Goal: Task Accomplishment & Management: Use online tool/utility

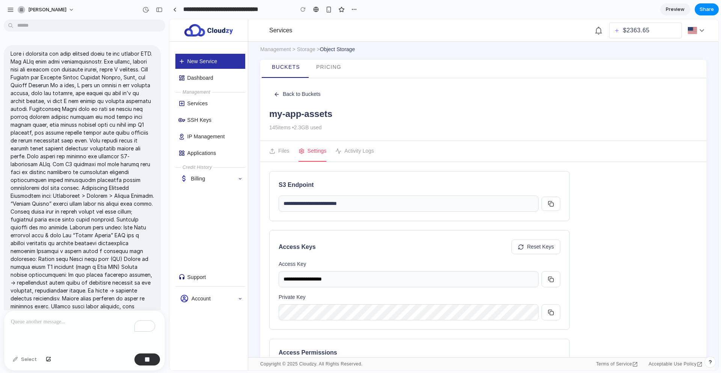
scroll to position [1311, 0]
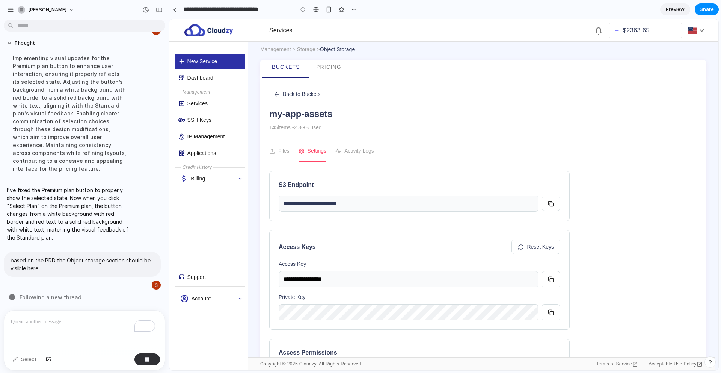
click at [100, 137] on div "Implementing visual updates for the Premium plan button to enhance user interac…" at bounding box center [69, 113] width 125 height 127
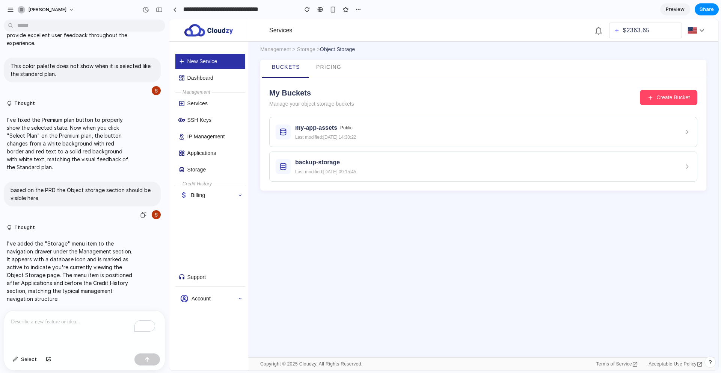
scroll to position [1251, 0]
click at [203, 168] on div "Storage" at bounding box center [216, 169] width 58 height 6
click at [340, 54] on div "Management > Storage > Object Storage Buckets Pricing My Buckets Manage your ob…" at bounding box center [483, 118] width 446 height 146
click at [328, 48] on span "Object Storage" at bounding box center [337, 49] width 35 height 6
click at [325, 69] on span "Pricing" at bounding box center [328, 67] width 25 height 6
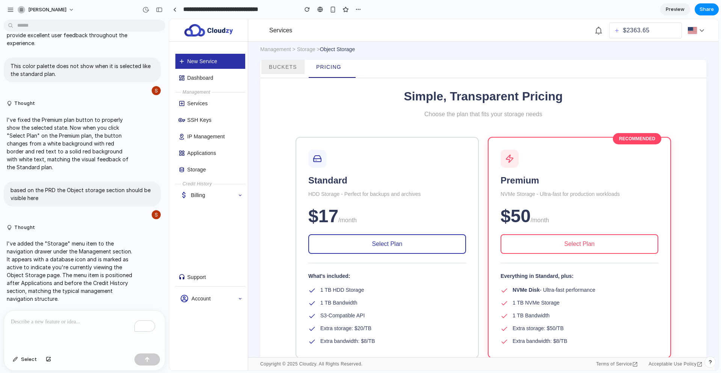
click at [278, 67] on span "Buckets" at bounding box center [283, 67] width 28 height 6
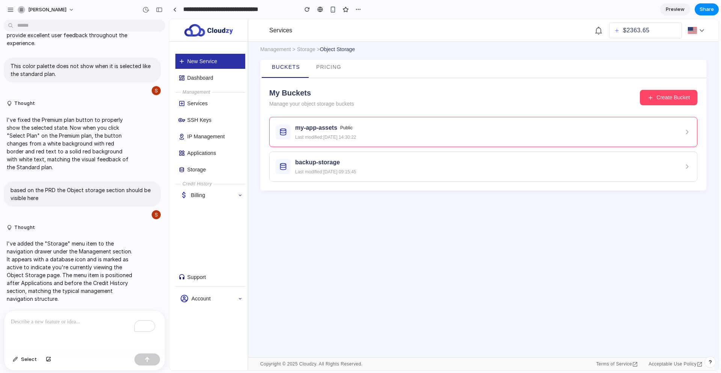
click at [302, 132] on h3 "my-app-assets" at bounding box center [316, 127] width 42 height 9
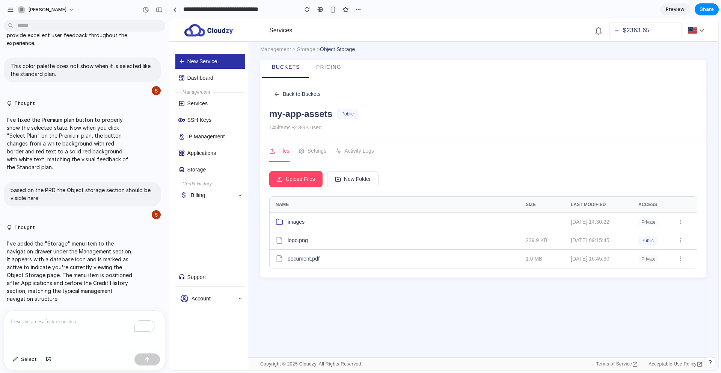
click at [305, 177] on span "Upload Files" at bounding box center [300, 179] width 29 height 8
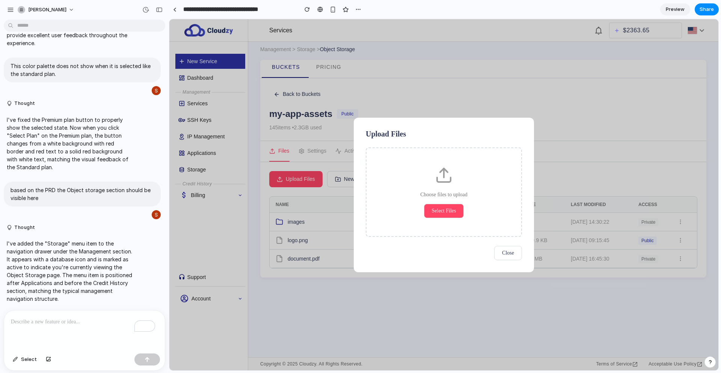
click at [452, 228] on div "Choose files to upload Select Files" at bounding box center [444, 191] width 156 height 89
click at [448, 210] on span "Select Files" at bounding box center [444, 211] width 24 height 6
click at [438, 208] on span "Select Files" at bounding box center [444, 211] width 24 height 6
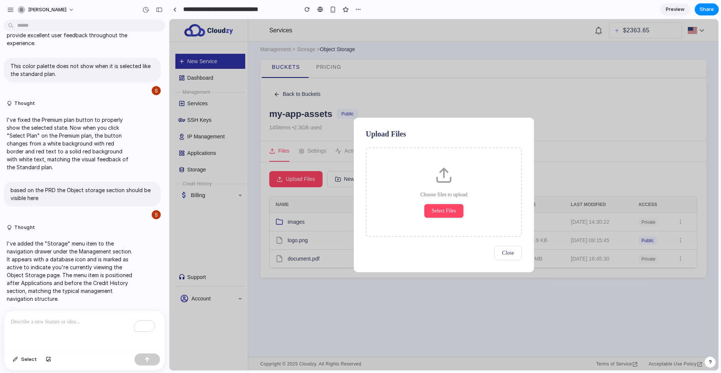
click at [446, 174] on icon at bounding box center [444, 175] width 18 height 18
click at [452, 205] on button "Select Files" at bounding box center [444, 211] width 40 height 14
drag, startPoint x: 452, startPoint y: 205, endPoint x: 461, endPoint y: 217, distance: 15.3
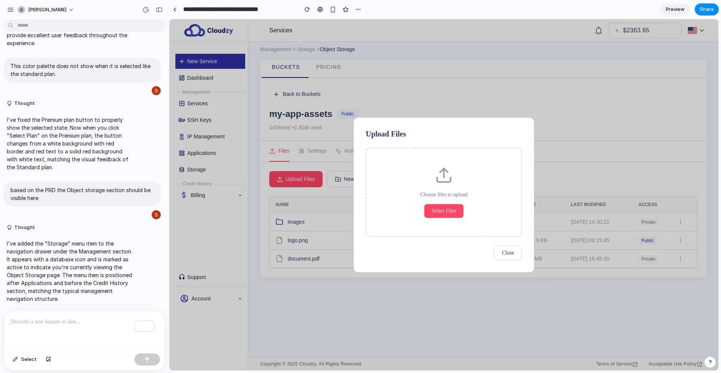
click at [452, 206] on button "Select Files" at bounding box center [444, 211] width 40 height 14
click at [502, 255] on span "Close" at bounding box center [508, 253] width 12 height 6
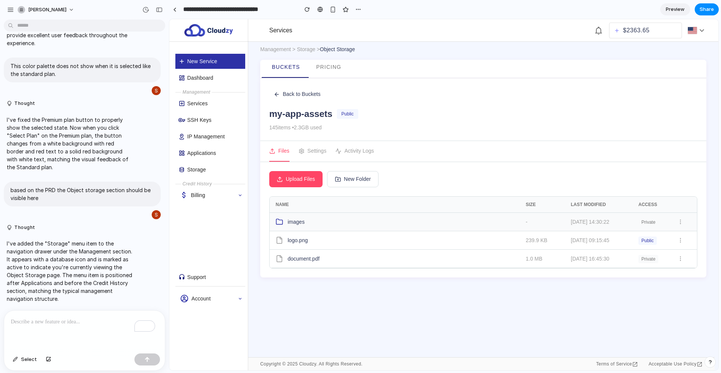
click at [297, 221] on span "images" at bounding box center [296, 222] width 17 height 8
click at [298, 245] on div "logo.png 239.9 KB 2024-01-20 09:15:45 Public" at bounding box center [483, 240] width 427 height 18
click at [280, 221] on icon at bounding box center [280, 222] width 8 height 8
click at [51, 317] on p "To enrich screen reader interactions, please activate Accessibility in Grammarl…" at bounding box center [84, 321] width 147 height 9
click at [297, 186] on button "Upload Files" at bounding box center [295, 179] width 53 height 16
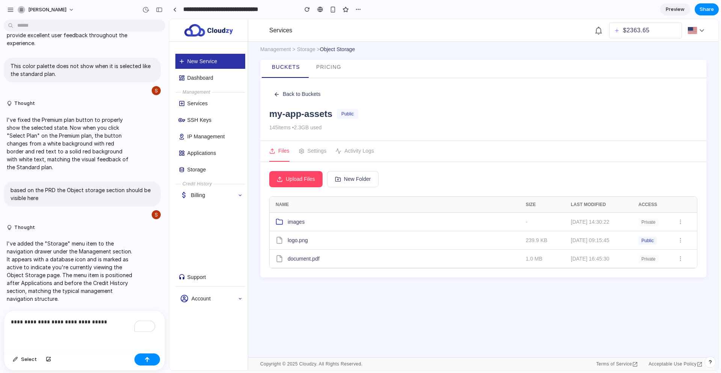
click at [347, 180] on span "New Folder" at bounding box center [357, 179] width 27 height 8
click at [324, 153] on button "Settings" at bounding box center [313, 151] width 28 height 21
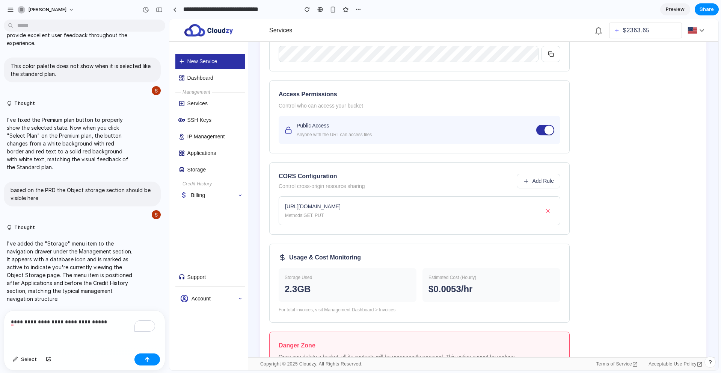
scroll to position [297, 0]
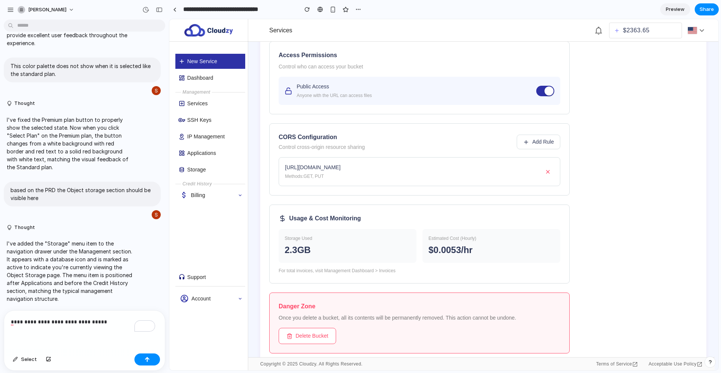
click at [521, 136] on button "Add Rule" at bounding box center [539, 141] width 44 height 15
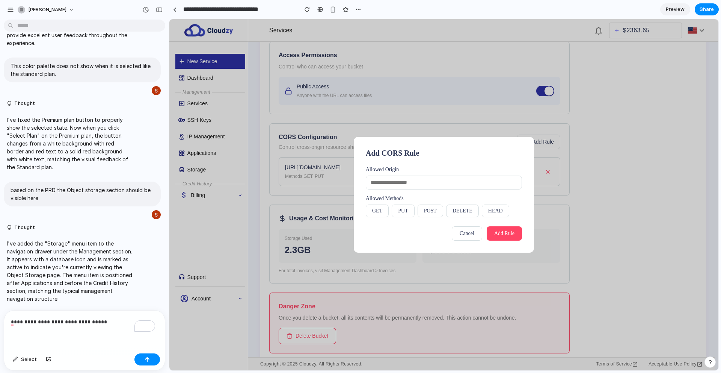
click at [466, 235] on span "Cancel" at bounding box center [467, 233] width 15 height 6
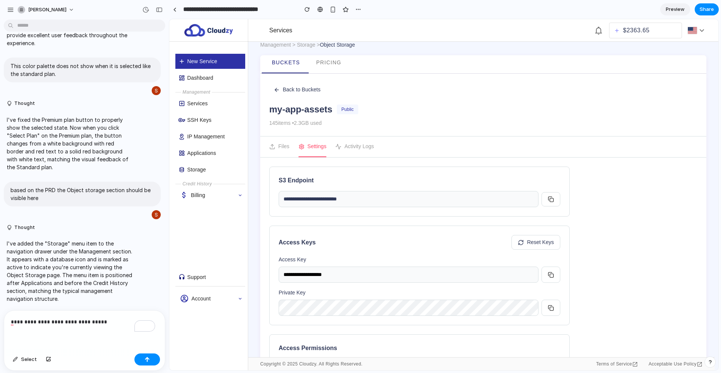
scroll to position [0, 0]
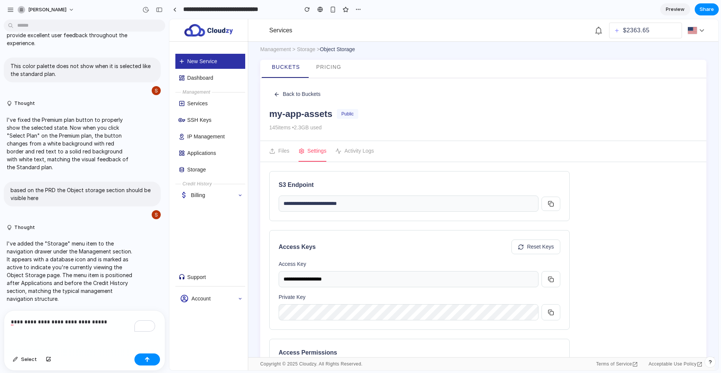
click at [353, 159] on button "Activity Logs" at bounding box center [354, 151] width 39 height 21
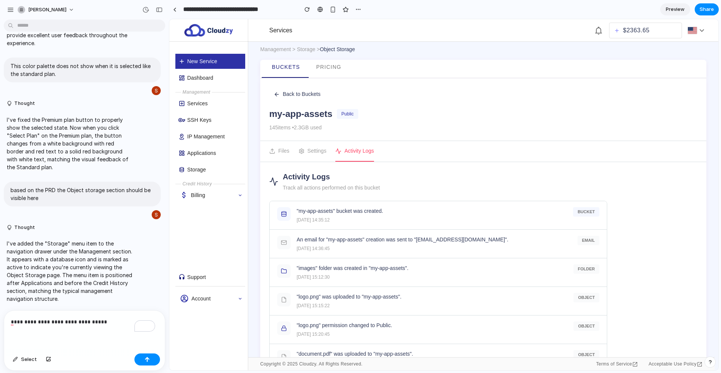
click at [103, 323] on p "**********" at bounding box center [83, 321] width 144 height 9
click at [94, 320] on p "**********" at bounding box center [83, 321] width 144 height 9
click at [92, 320] on p "**********" at bounding box center [83, 321] width 144 height 9
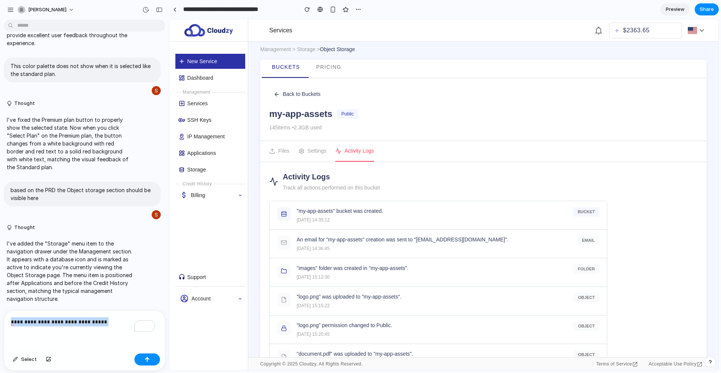
click at [92, 320] on p "**********" at bounding box center [83, 321] width 144 height 9
click at [92, 319] on p "**********" at bounding box center [83, 321] width 144 height 9
click at [100, 317] on p "**********" at bounding box center [83, 321] width 144 height 9
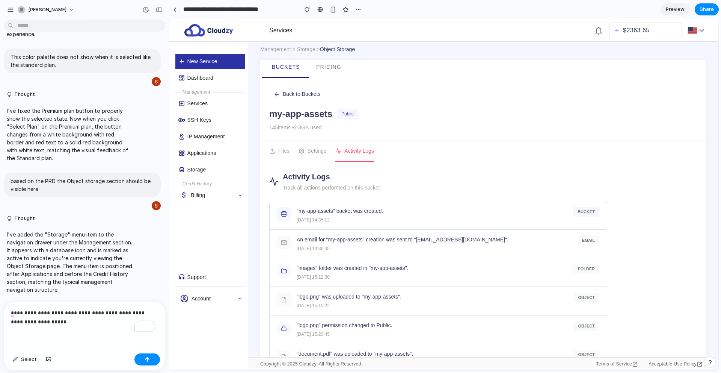
click at [54, 320] on p "**********" at bounding box center [83, 317] width 144 height 18
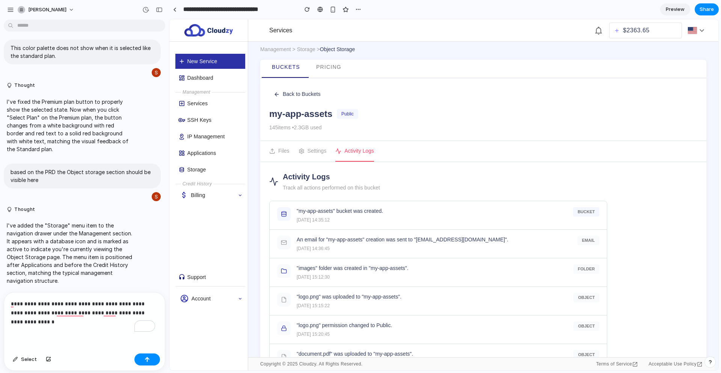
click at [329, 48] on span "Object Storage" at bounding box center [337, 49] width 35 height 6
click at [298, 92] on span "Back to Buckets" at bounding box center [302, 94] width 38 height 8
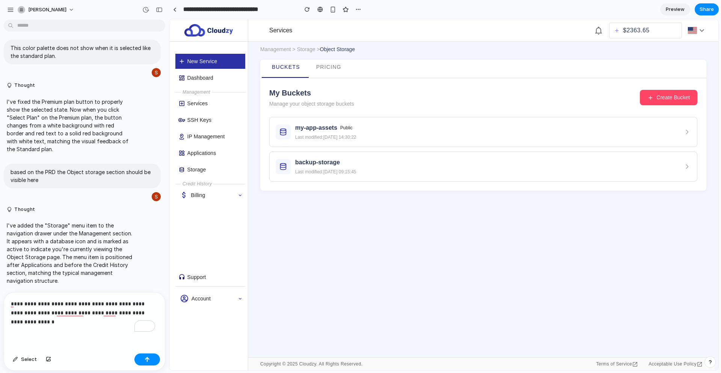
click at [683, 98] on span "Create Bucket" at bounding box center [673, 98] width 33 height 8
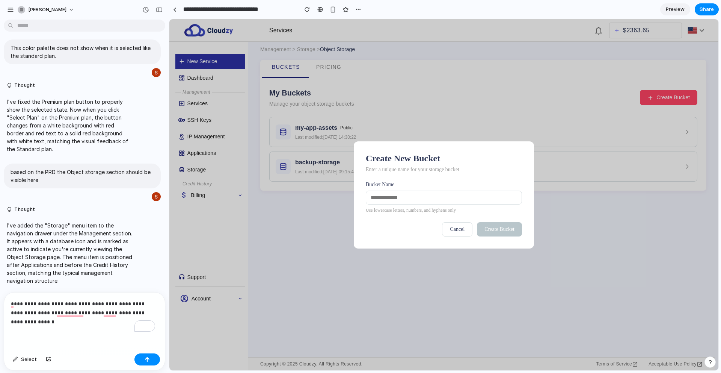
click at [464, 231] on span "Cancel" at bounding box center [457, 229] width 15 height 6
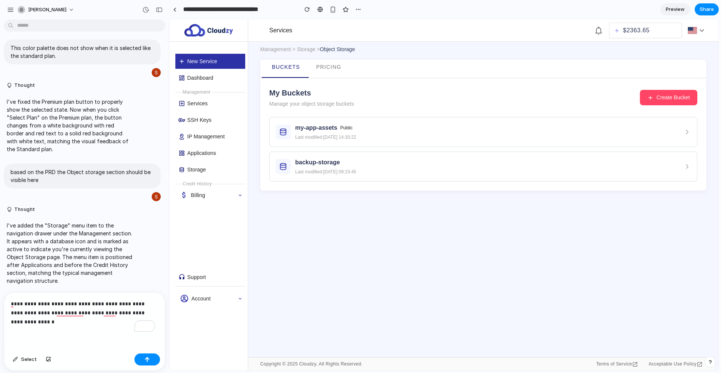
click at [59, 325] on div "**********" at bounding box center [84, 321] width 161 height 58
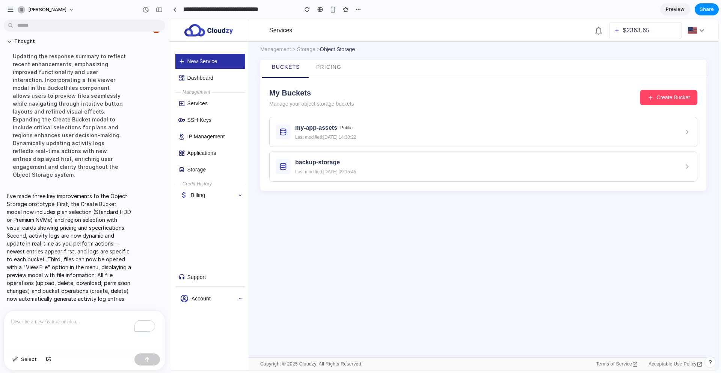
click at [685, 100] on span "Create Bucket" at bounding box center [673, 98] width 33 height 8
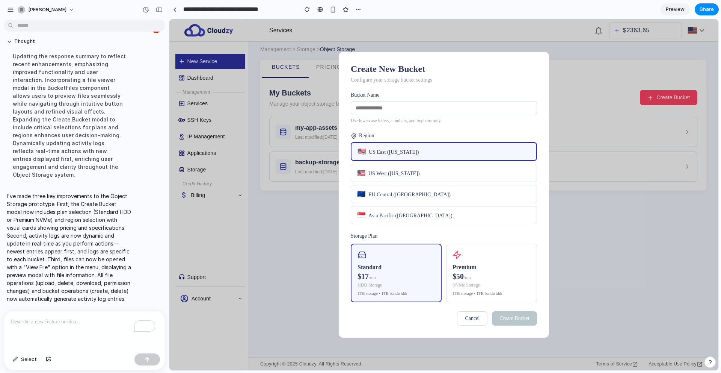
click at [468, 270] on div "Premium" at bounding box center [492, 267] width 78 height 7
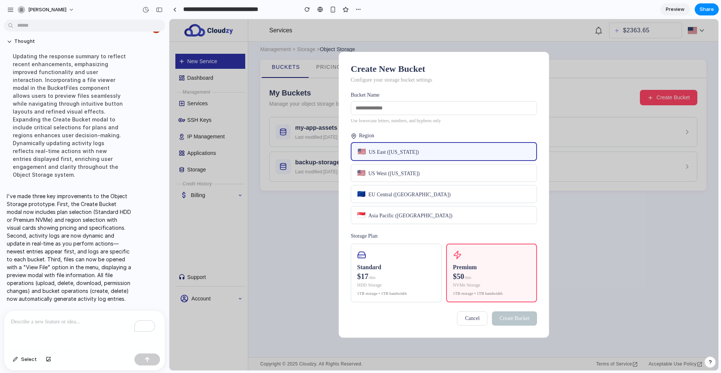
click at [420, 281] on div "$17 /mo" at bounding box center [396, 276] width 78 height 9
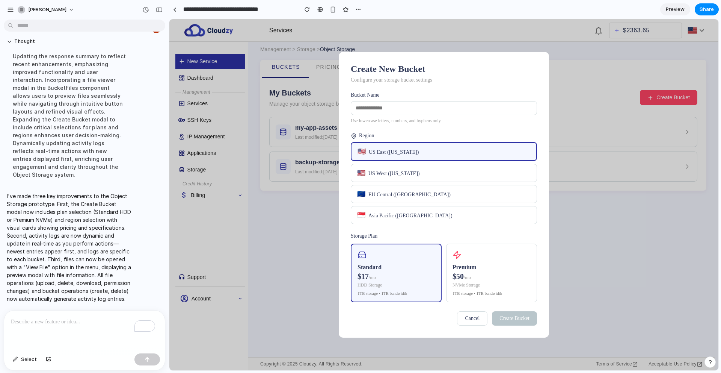
click at [483, 270] on div "Premium" at bounding box center [492, 267] width 78 height 7
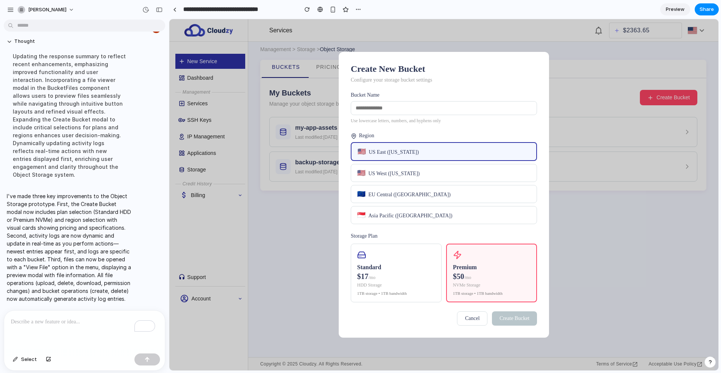
click at [427, 281] on div "$17 /mo" at bounding box center [396, 276] width 78 height 9
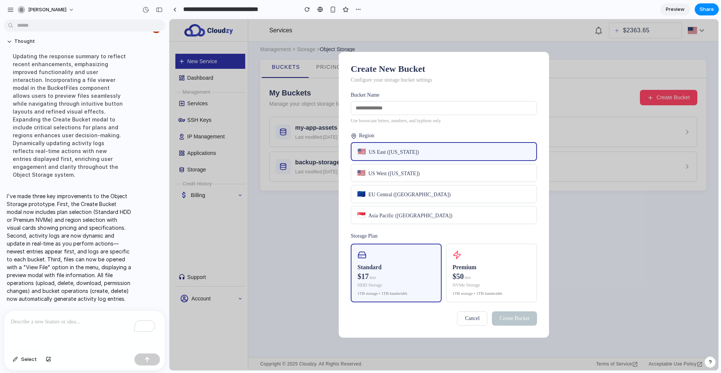
click at [416, 168] on button "🇺🇸 US West (California)" at bounding box center [444, 173] width 186 height 18
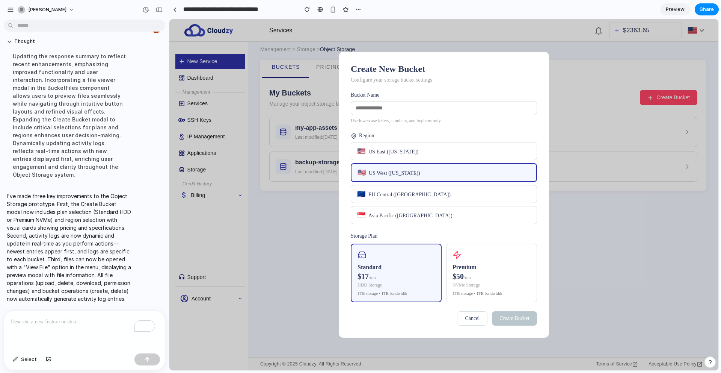
click at [402, 108] on input "text" at bounding box center [444, 108] width 186 height 14
type input "***"
click at [509, 321] on span "Create Bucket" at bounding box center [515, 318] width 30 height 6
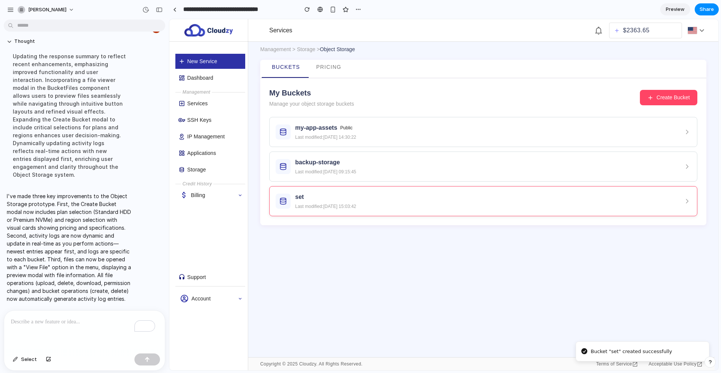
click at [283, 198] on icon at bounding box center [283, 201] width 8 height 8
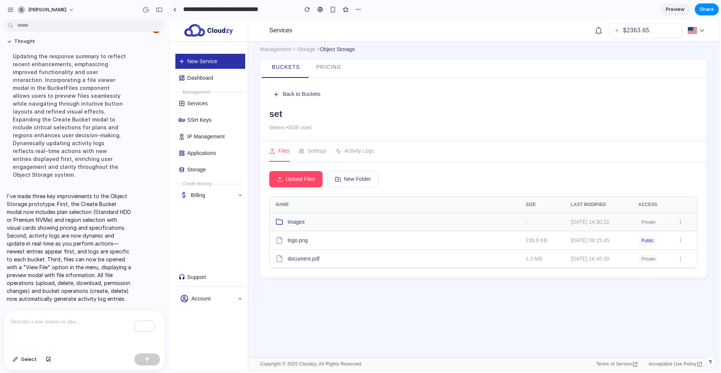
click at [277, 219] on icon at bounding box center [280, 222] width 8 height 8
click at [282, 221] on icon at bounding box center [279, 221] width 6 height 5
click at [295, 221] on span "images" at bounding box center [296, 222] width 17 height 8
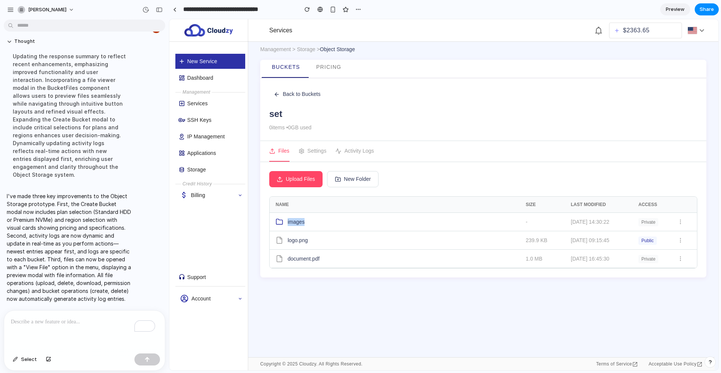
click at [338, 181] on icon "button" at bounding box center [337, 179] width 5 height 4
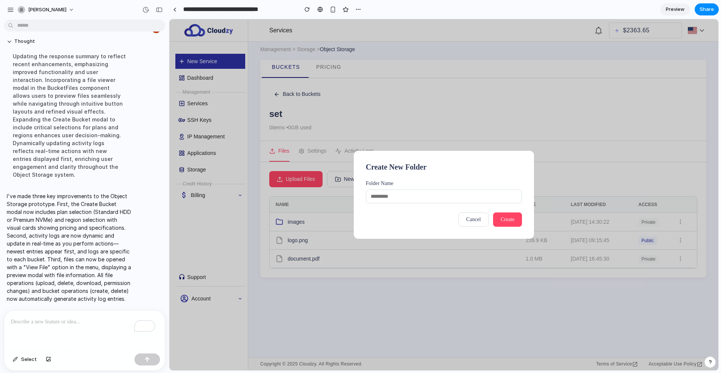
click at [471, 217] on span "Cancel" at bounding box center [474, 219] width 15 height 6
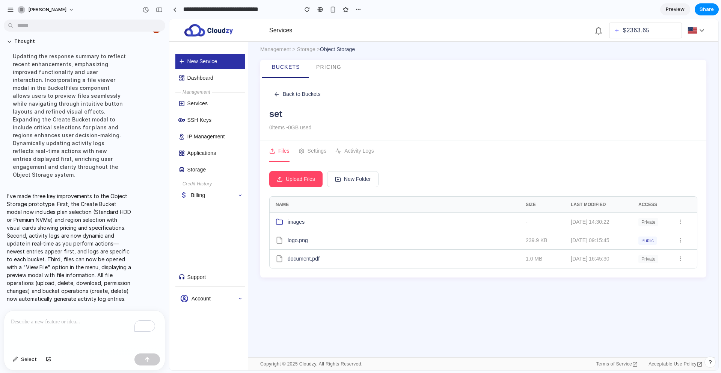
click at [289, 181] on span "Upload Files" at bounding box center [300, 179] width 29 height 8
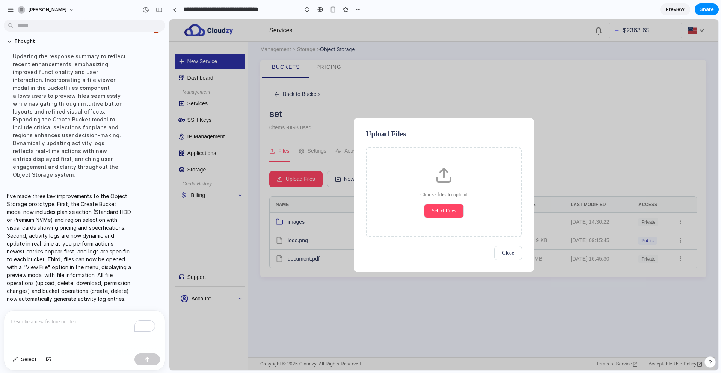
click at [435, 208] on span "Select Files" at bounding box center [444, 211] width 24 height 6
click at [499, 252] on button "Close" at bounding box center [508, 253] width 28 height 14
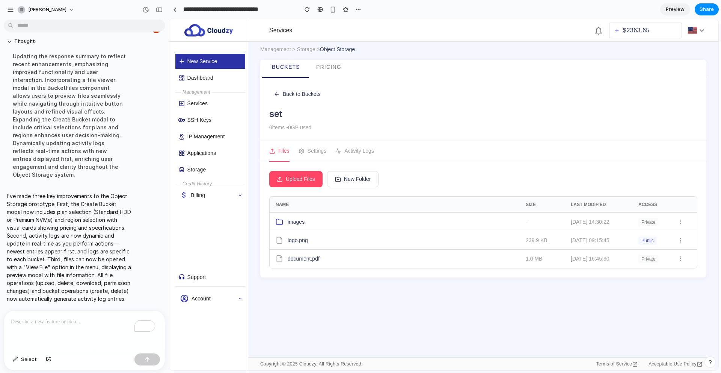
click at [80, 320] on p "To enrich screen reader interactions, please activate Accessibility in Grammarl…" at bounding box center [83, 321] width 144 height 9
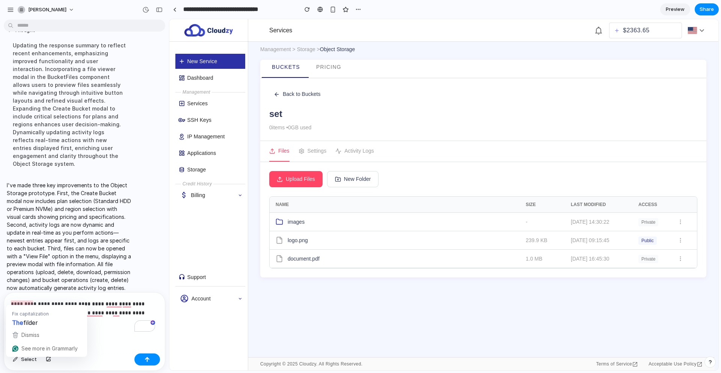
click at [22, 301] on p "**********" at bounding box center [83, 312] width 144 height 27
click at [294, 236] on span "logo.png" at bounding box center [298, 240] width 20 height 8
click at [282, 221] on icon at bounding box center [280, 222] width 8 height 8
click at [301, 151] on icon at bounding box center [302, 151] width 6 height 6
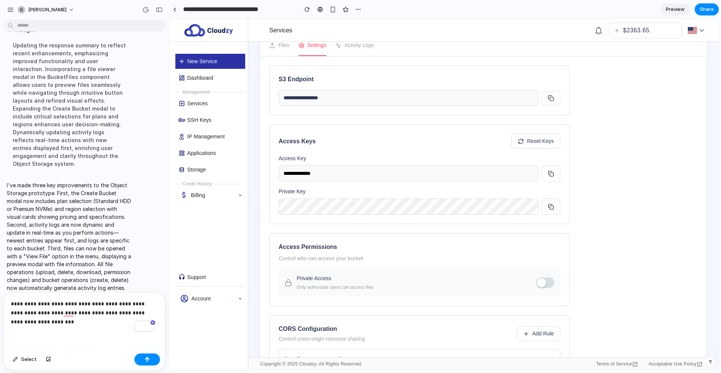
scroll to position [160, 0]
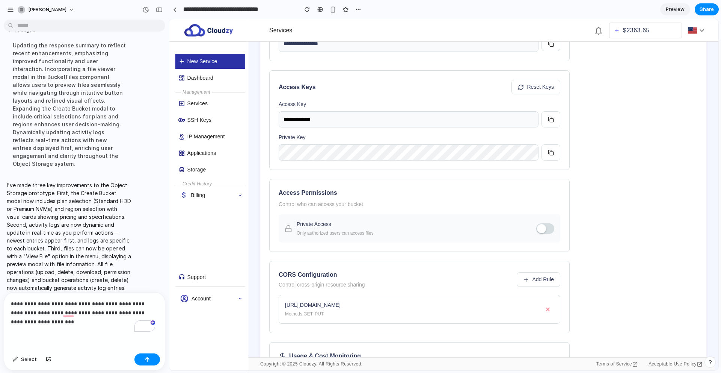
click at [548, 226] on button at bounding box center [545, 228] width 18 height 11
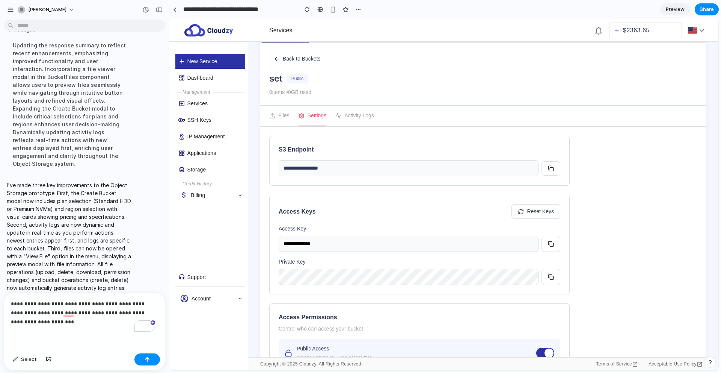
scroll to position [0, 0]
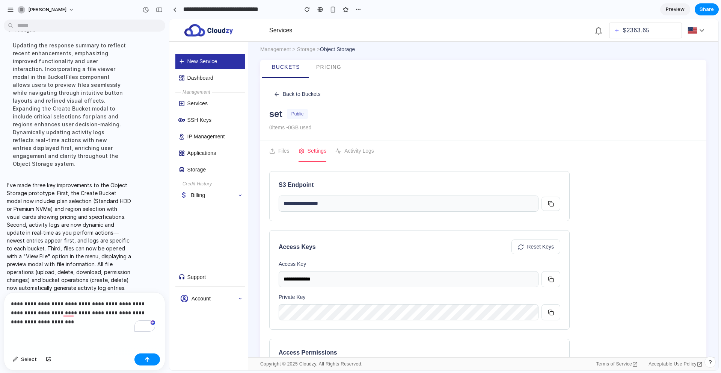
click at [363, 158] on button "Activity Logs" at bounding box center [354, 151] width 39 height 21
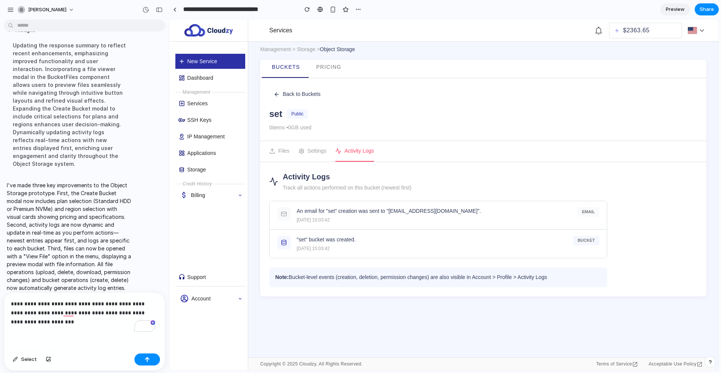
click at [316, 147] on button "Settings" at bounding box center [313, 151] width 28 height 21
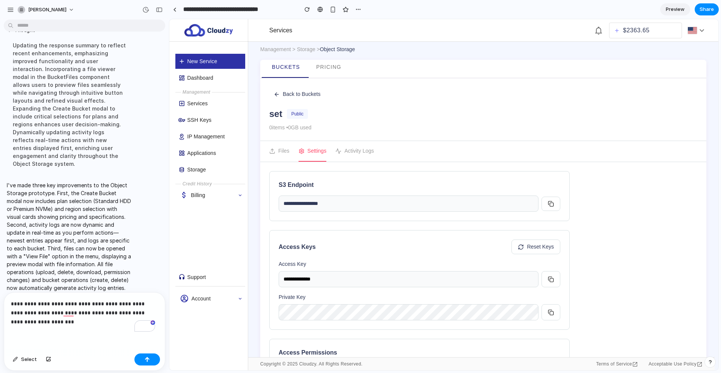
scroll to position [166, 0]
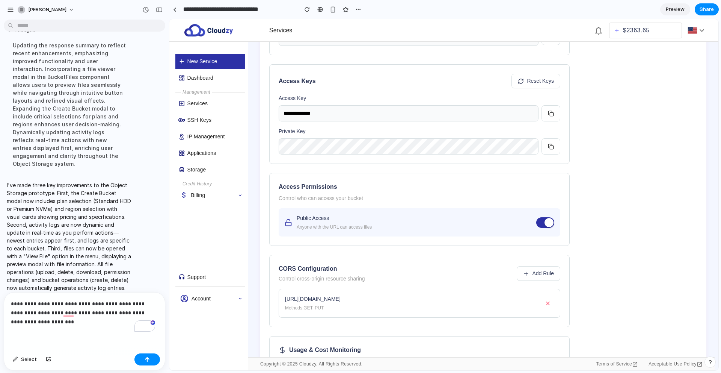
click at [544, 78] on span "Reset Keys" at bounding box center [540, 81] width 27 height 8
type input "**********"
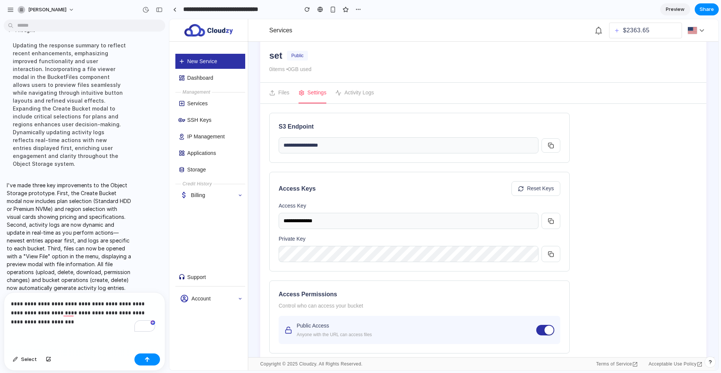
scroll to position [18, 0]
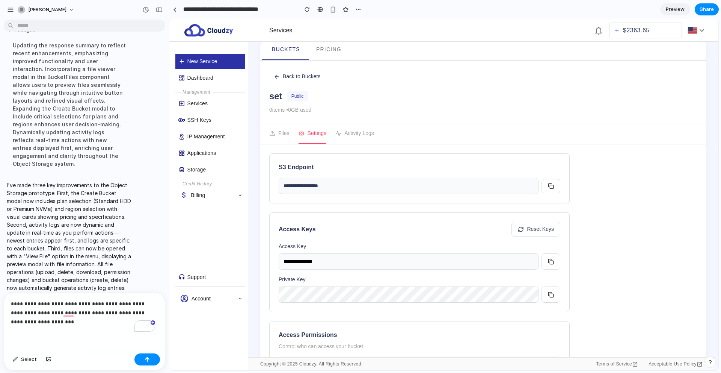
click at [352, 130] on button "Activity Logs" at bounding box center [354, 133] width 39 height 21
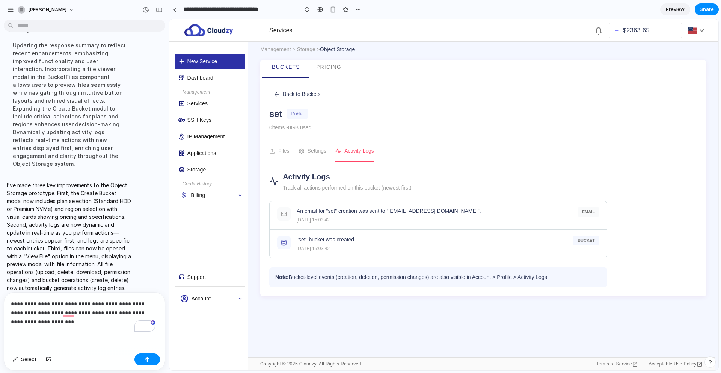
click at [97, 322] on p "**********" at bounding box center [83, 312] width 144 height 27
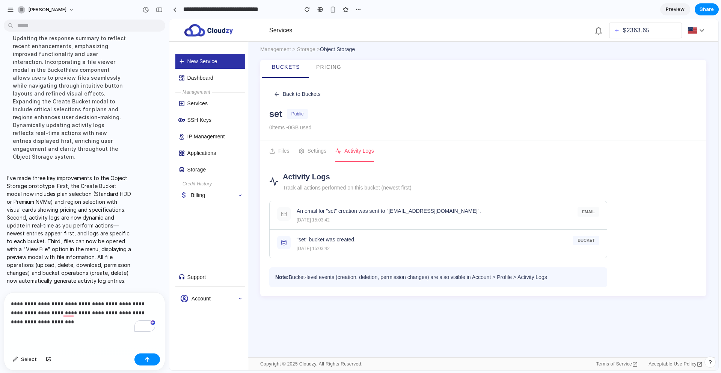
scroll to position [1594, 0]
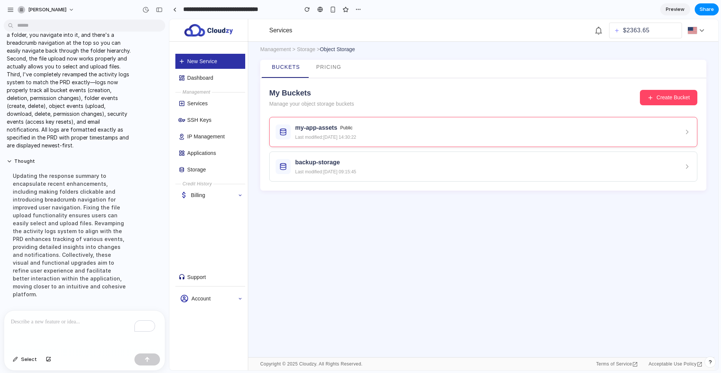
click at [330, 133] on div "my-app-assets Public Last modified: [DATE] 14:30:22" at bounding box center [325, 131] width 61 height 17
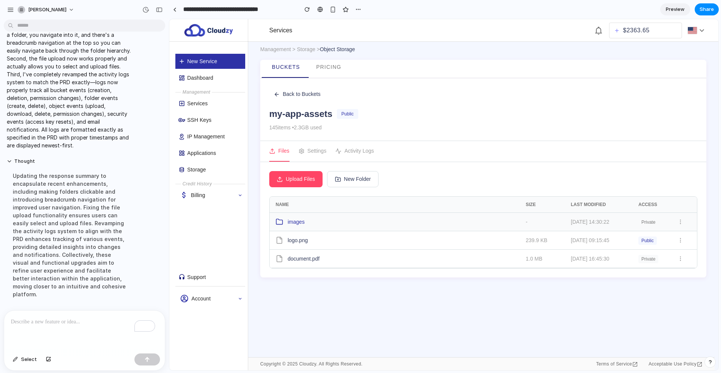
click at [288, 221] on span "images" at bounding box center [296, 222] width 17 height 8
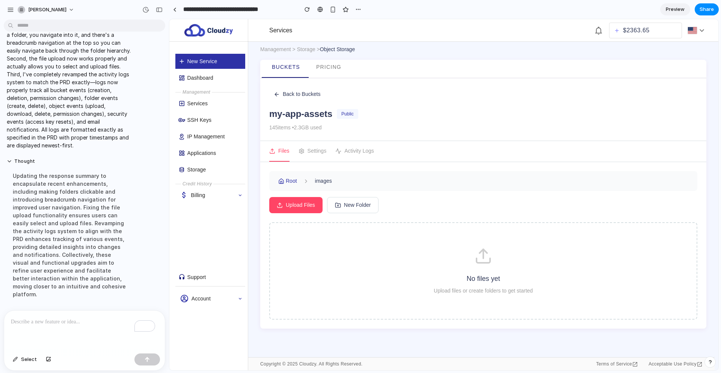
click at [407, 244] on div "No files yet Upload files or create folders to get started" at bounding box center [483, 270] width 428 height 97
click at [276, 207] on button "Upload Files" at bounding box center [295, 205] width 53 height 16
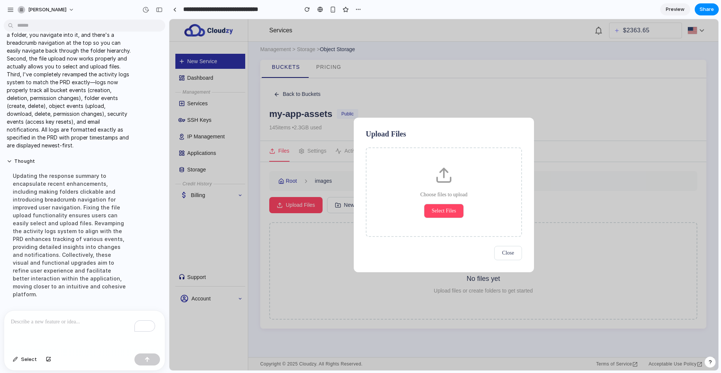
click at [458, 211] on button "Select Files" at bounding box center [444, 211] width 40 height 14
click at [446, 210] on span "Select Files" at bounding box center [444, 211] width 24 height 6
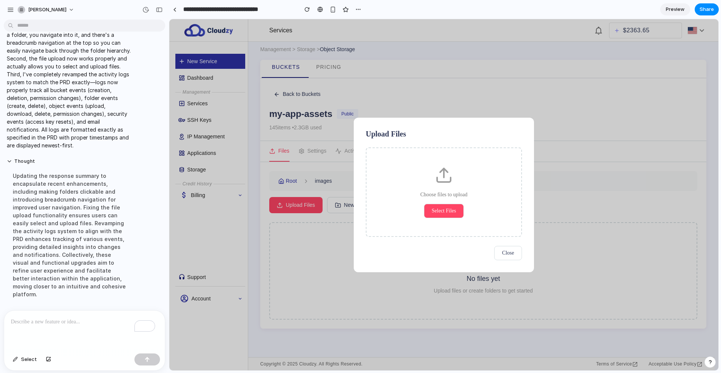
click at [509, 255] on span "Close" at bounding box center [508, 253] width 12 height 6
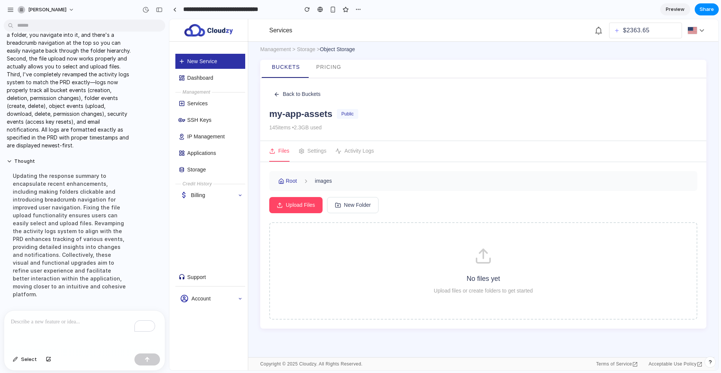
click at [359, 202] on span "New Folder" at bounding box center [357, 205] width 27 height 8
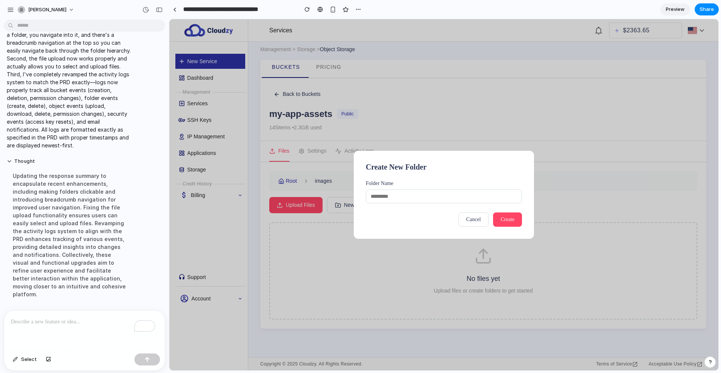
click at [485, 218] on button "Cancel" at bounding box center [474, 219] width 30 height 14
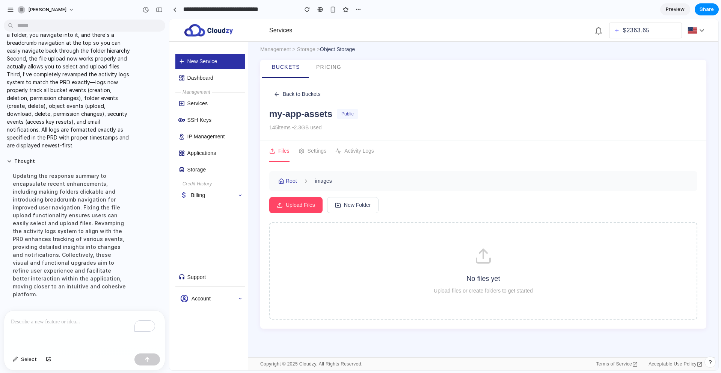
click at [301, 153] on icon at bounding box center [301, 150] width 5 height 5
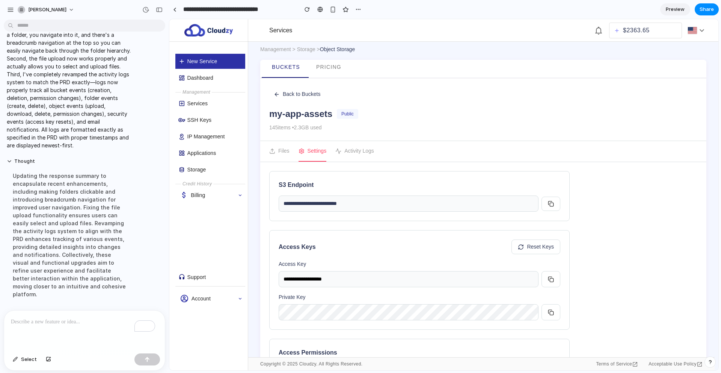
click at [556, 245] on button "Reset Keys" at bounding box center [536, 246] width 49 height 15
type input "**********"
click at [358, 147] on button "Activity Logs" at bounding box center [354, 151] width 39 height 21
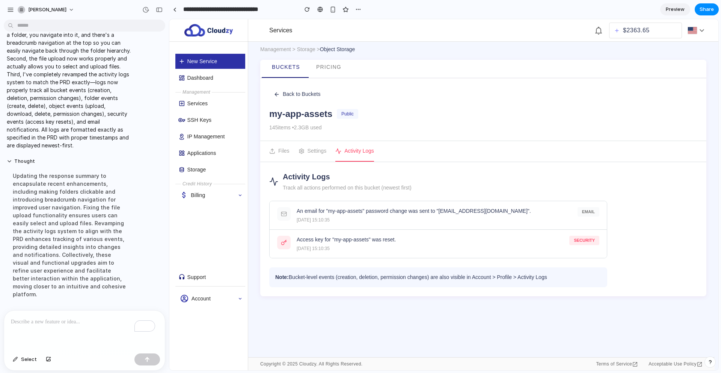
click at [320, 147] on button "Settings" at bounding box center [313, 151] width 28 height 21
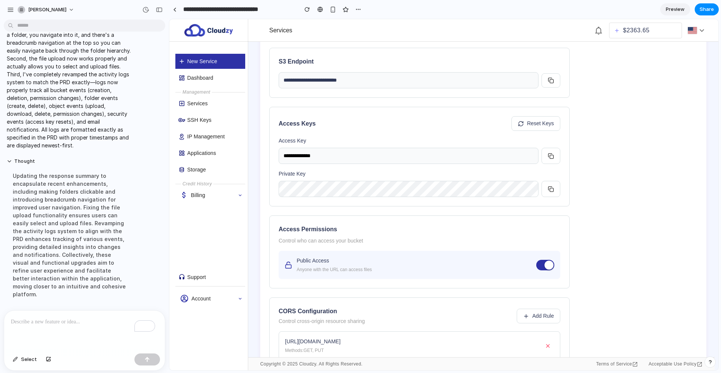
scroll to position [146, 0]
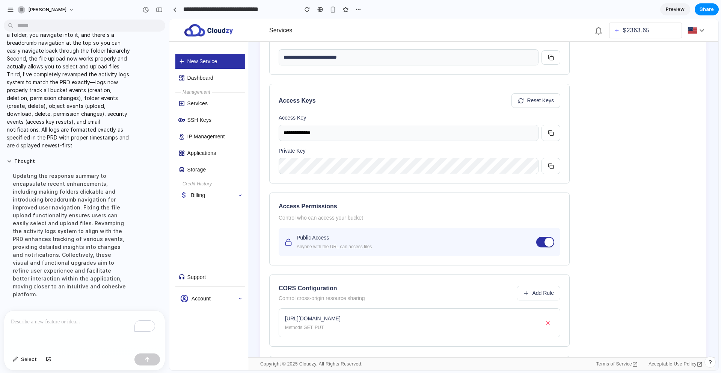
click at [547, 244] on div at bounding box center [549, 241] width 9 height 9
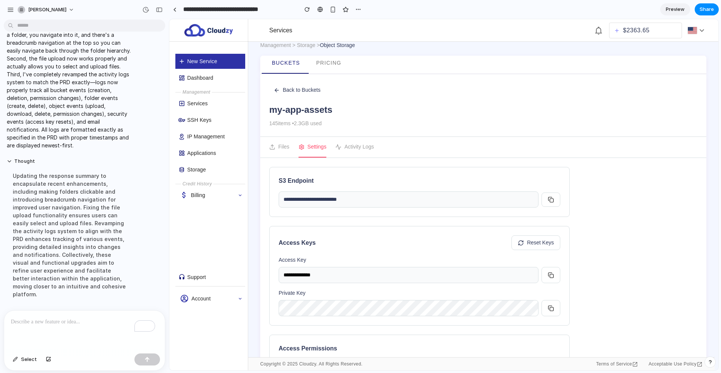
scroll to position [0, 0]
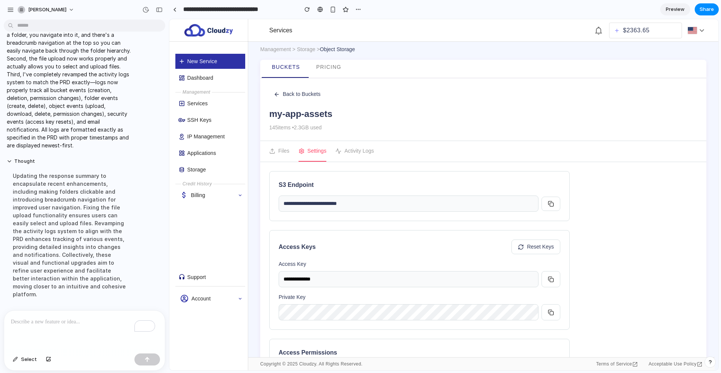
click at [355, 151] on button "Activity Logs" at bounding box center [354, 151] width 39 height 21
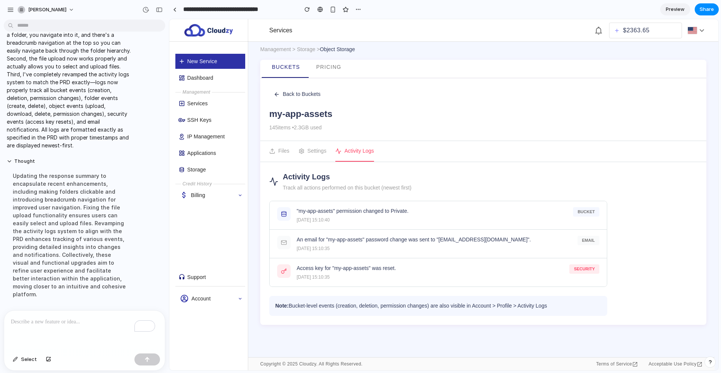
click at [323, 153] on button "Settings" at bounding box center [313, 151] width 28 height 21
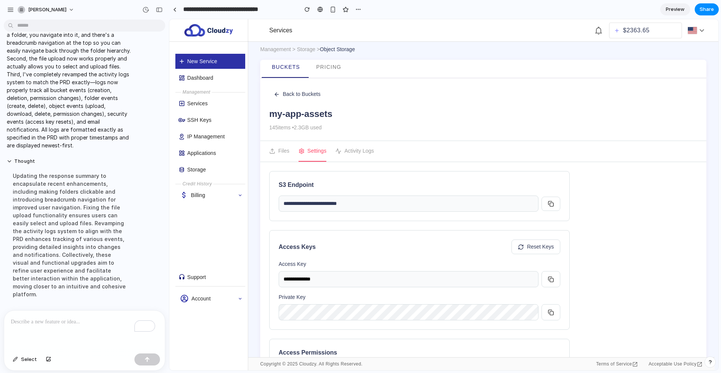
click at [279, 153] on button "Files" at bounding box center [279, 151] width 20 height 21
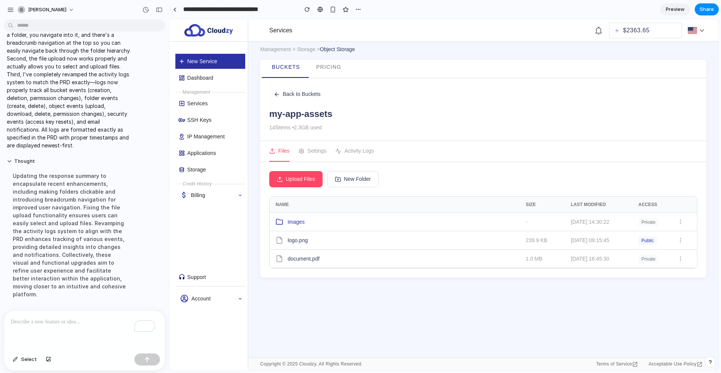
click at [301, 161] on button "Settings" at bounding box center [313, 151] width 28 height 21
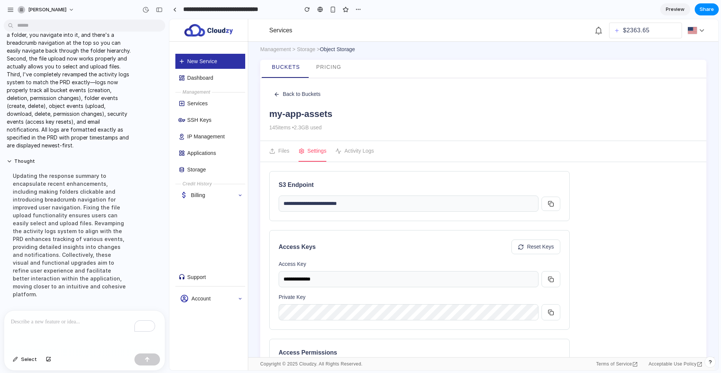
click at [305, 176] on div "**********" at bounding box center [419, 196] width 301 height 50
click at [276, 154] on button "Files" at bounding box center [279, 151] width 20 height 21
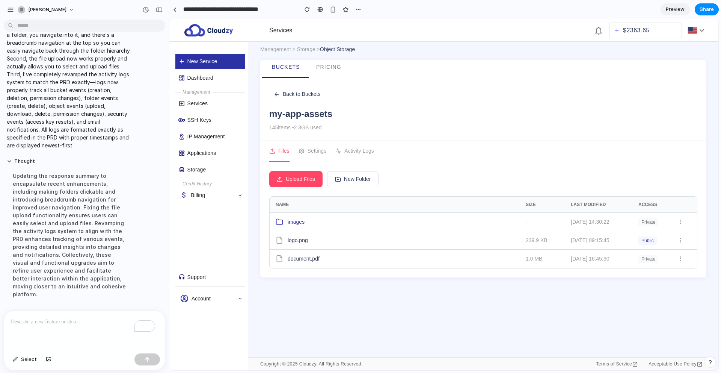
click at [341, 180] on button "New Folder" at bounding box center [353, 179] width 52 height 16
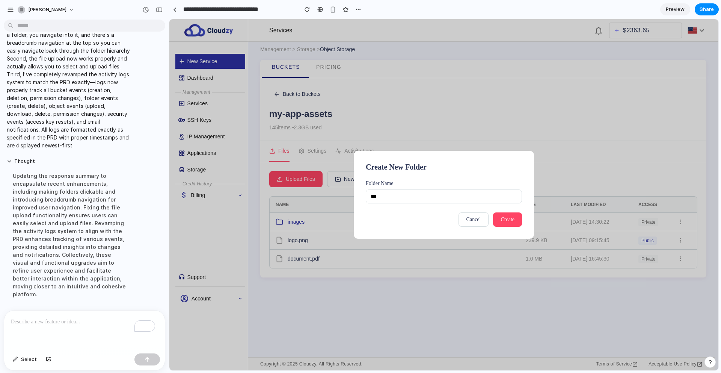
type input "***"
click at [506, 216] on button "Create" at bounding box center [507, 219] width 29 height 14
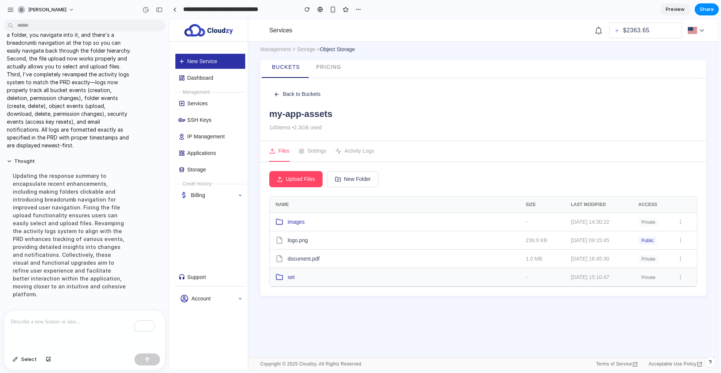
click at [283, 277] on icon at bounding box center [279, 276] width 6 height 5
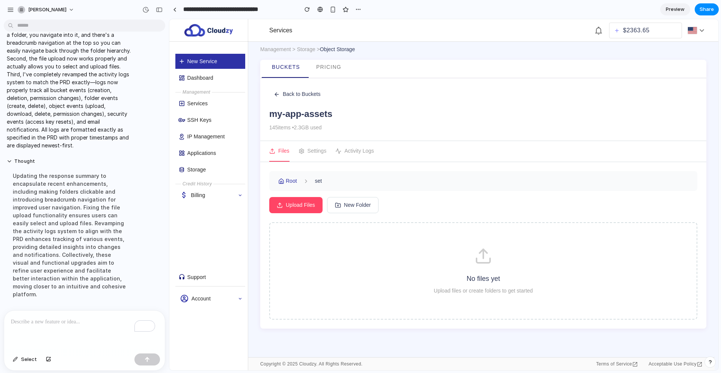
click at [346, 143] on button "Activity Logs" at bounding box center [354, 151] width 39 height 21
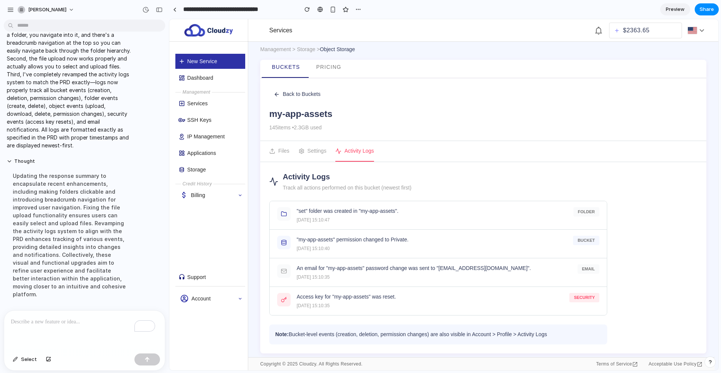
click at [288, 159] on button "Files" at bounding box center [279, 151] width 20 height 21
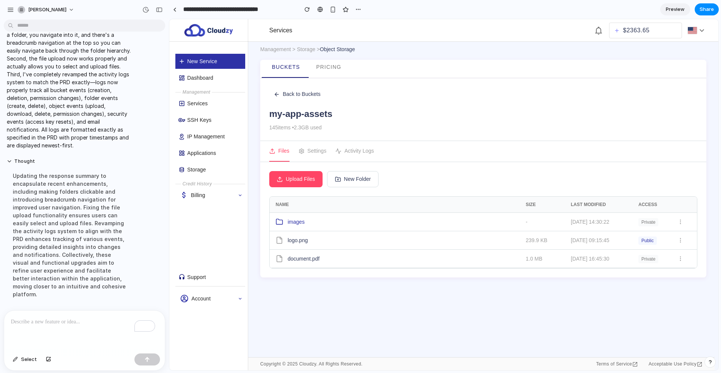
click at [325, 57] on div "Management > Storage > Object Storage Buckets Pricing Back to Buckets my-app-as…" at bounding box center [483, 161] width 446 height 233
click at [324, 63] on link "Pricing" at bounding box center [329, 67] width 40 height 14
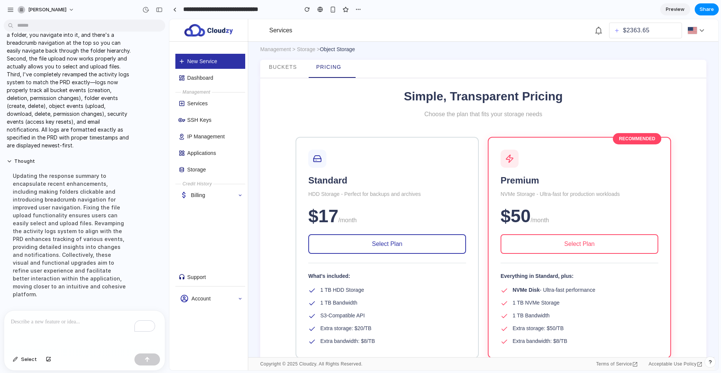
click at [290, 57] on div "Management > Storage > Object Storage Buckets Pricing Simple, Transparent Prici…" at bounding box center [483, 326] width 446 height 563
click at [293, 65] on span "Buckets" at bounding box center [283, 67] width 28 height 6
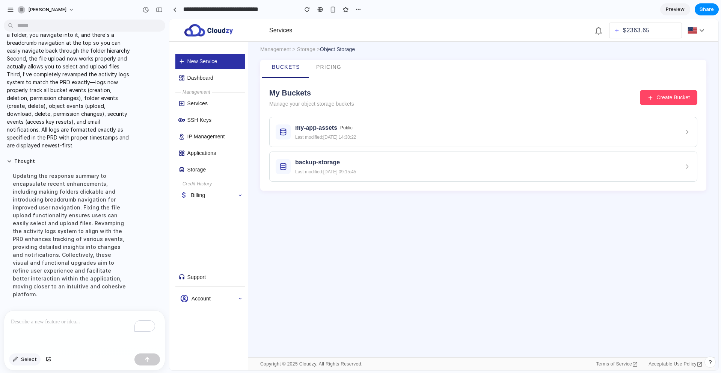
click at [21, 360] on span "Select" at bounding box center [29, 359] width 16 height 8
click at [300, 77] on div at bounding box center [443, 194] width 549 height 351
drag, startPoint x: 300, startPoint y: 77, endPoint x: 290, endPoint y: 77, distance: 9.4
click at [290, 77] on div at bounding box center [443, 194] width 549 height 351
click at [283, 76] on div at bounding box center [443, 194] width 549 height 351
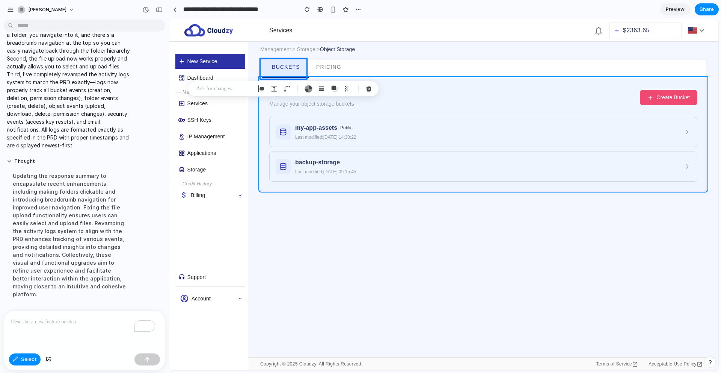
click at [285, 78] on div at bounding box center [443, 194] width 549 height 351
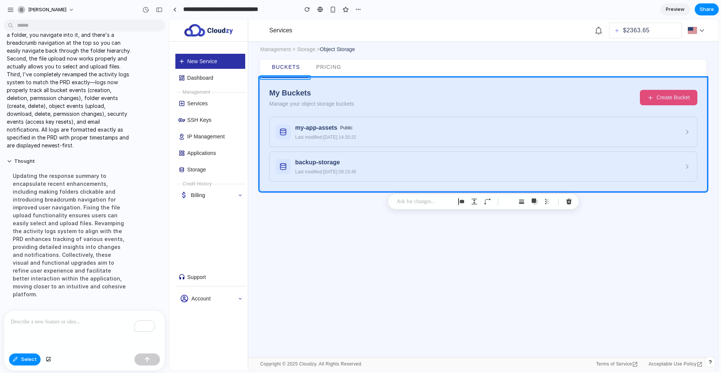
click at [286, 77] on div at bounding box center [443, 194] width 549 height 351
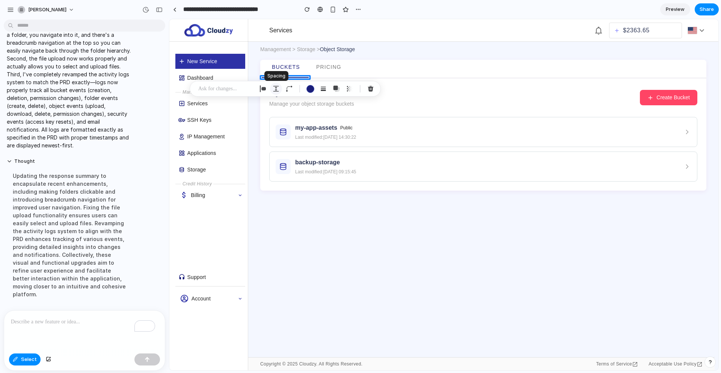
click at [279, 90] on button "button" at bounding box center [276, 89] width 12 height 12
click at [331, 124] on button "Decrement" at bounding box center [333, 125] width 8 height 6
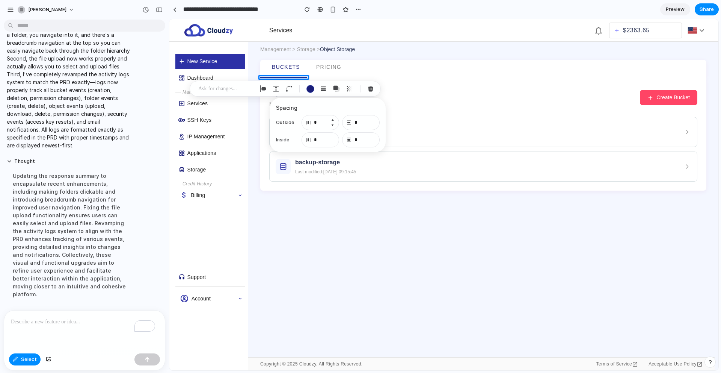
click at [333, 119] on button "Increment" at bounding box center [333, 120] width 8 height 6
click at [324, 72] on div at bounding box center [443, 194] width 549 height 351
type input "*"
type input "**"
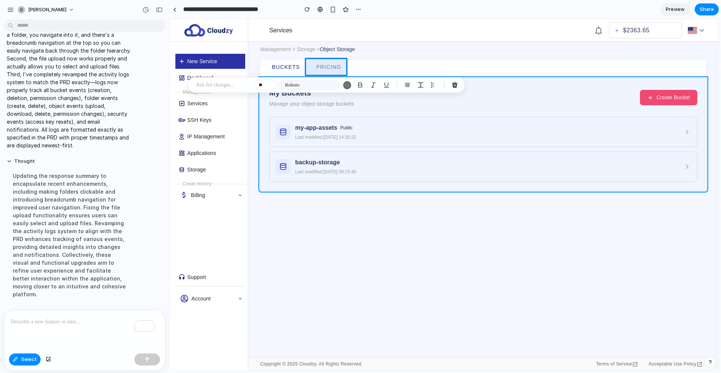
click at [270, 113] on div at bounding box center [443, 194] width 549 height 351
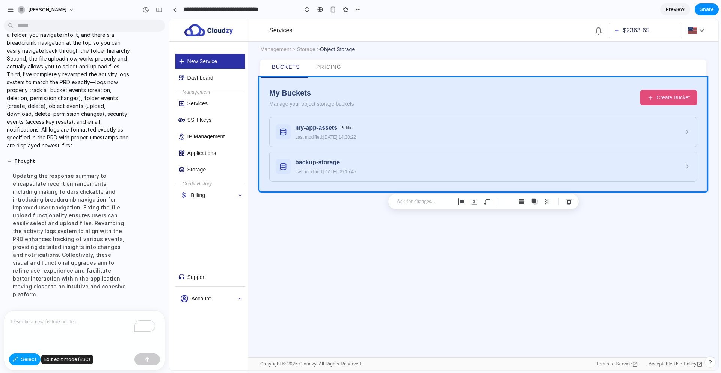
click at [24, 355] on span "Select" at bounding box center [29, 359] width 16 height 8
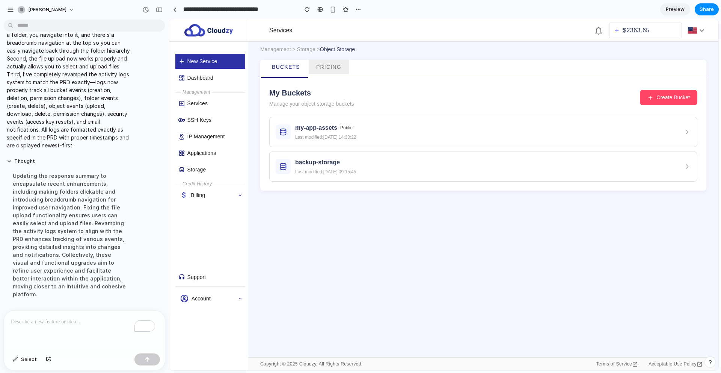
click at [319, 71] on link "Pricing" at bounding box center [329, 67] width 40 height 14
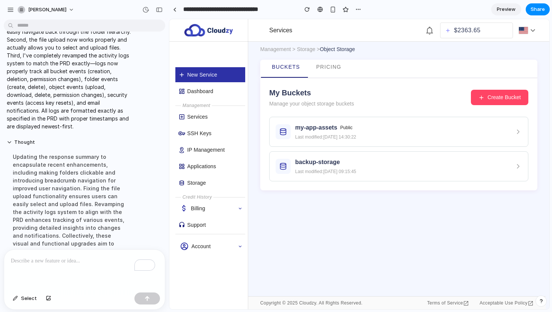
scroll to position [2191, 0]
click at [501, 5] on link "Preview" at bounding box center [506, 9] width 30 height 12
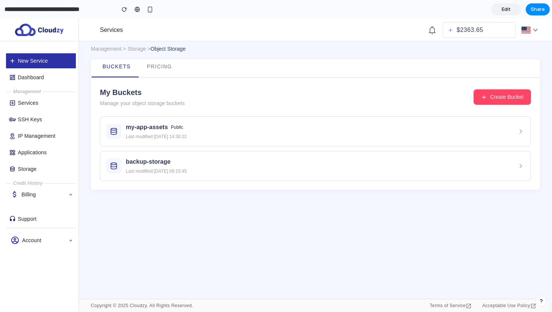
click at [499, 8] on link "Edit" at bounding box center [506, 9] width 30 height 12
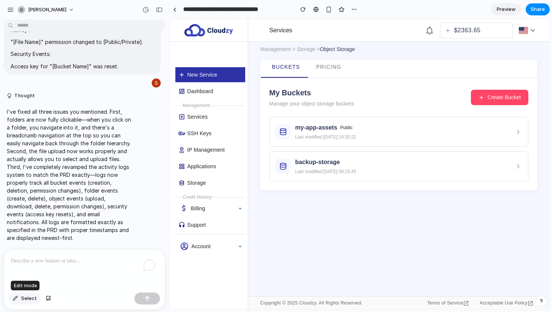
click at [29, 300] on span "Select" at bounding box center [29, 299] width 16 height 8
click at [199, 74] on div at bounding box center [360, 165] width 380 height 290
